Goal: Check status: Check status

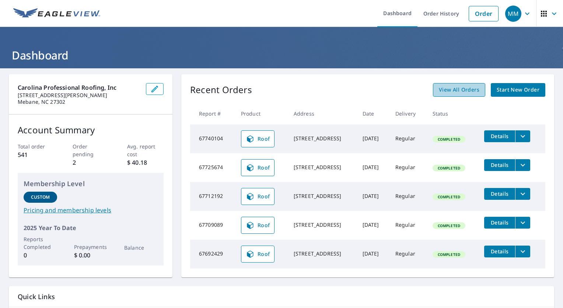
click at [442, 96] on link "View All Orders" at bounding box center [459, 90] width 52 height 14
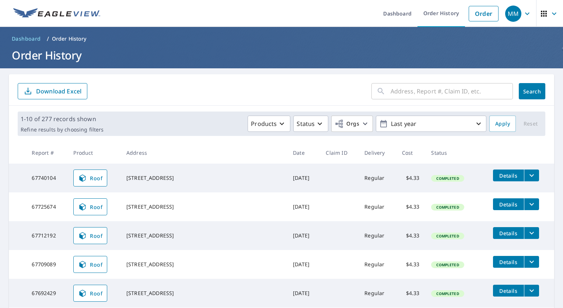
click at [406, 86] on input "text" at bounding box center [452, 91] width 122 height 21
type input "5705"
click at [537, 95] on button "Search" at bounding box center [532, 91] width 27 height 16
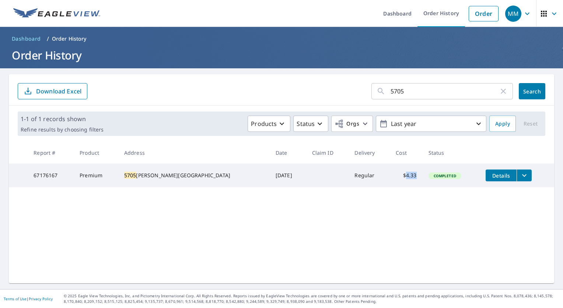
drag, startPoint x: 394, startPoint y: 176, endPoint x: 408, endPoint y: 177, distance: 13.6
click at [408, 177] on td "$4.33" at bounding box center [406, 175] width 32 height 24
copy td "4.33"
